Goal: Find specific page/section: Find specific page/section

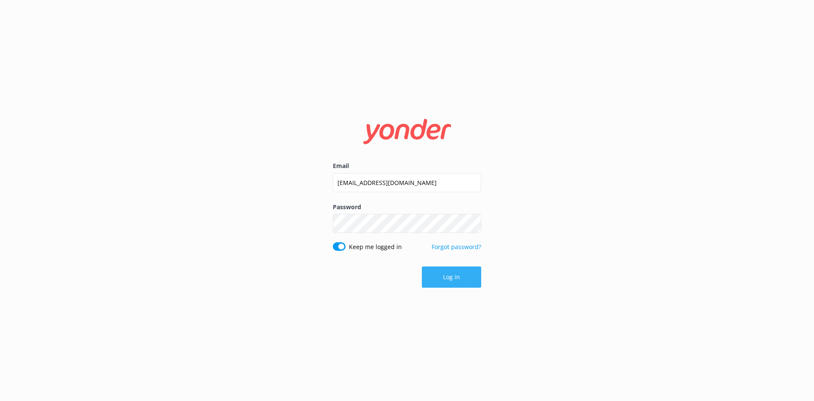
click at [453, 284] on button "Log in" at bounding box center [451, 276] width 59 height 21
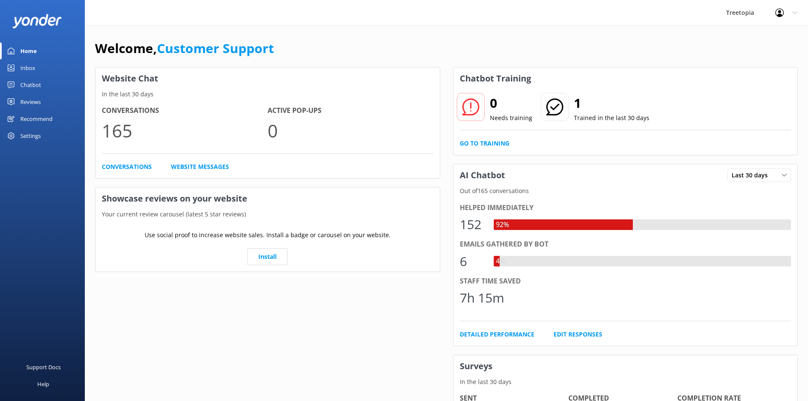
click at [33, 66] on div "Inbox" at bounding box center [27, 67] width 15 height 17
